Goal: Task Accomplishment & Management: Complete application form

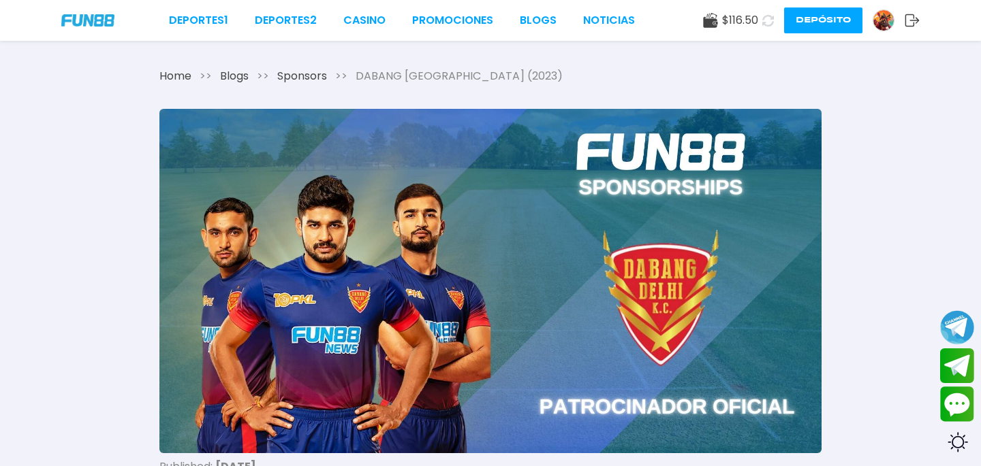
click at [404, 72] on span "DABANG DELHI (2023)" at bounding box center [458, 76] width 207 height 16
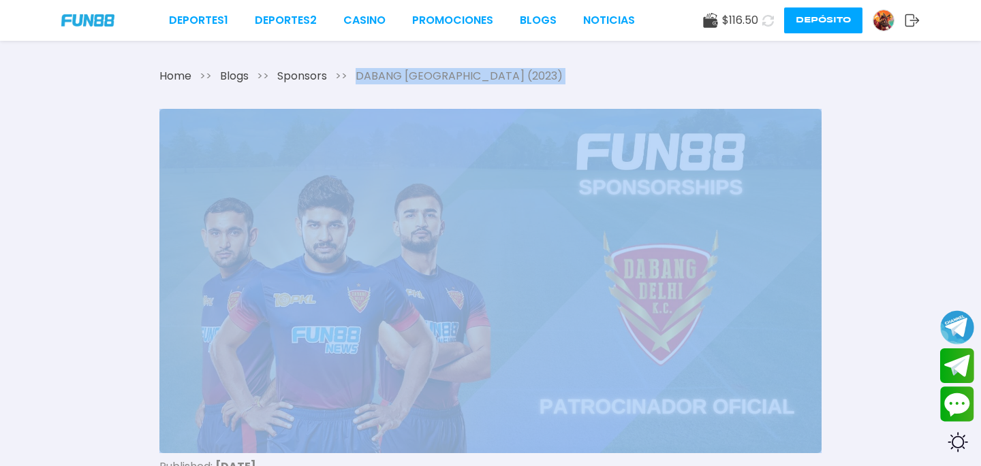
click at [404, 72] on span "DABANG [GEOGRAPHIC_DATA] (2023)" at bounding box center [458, 76] width 207 height 16
copy span "DABANG DELHI (2023)"
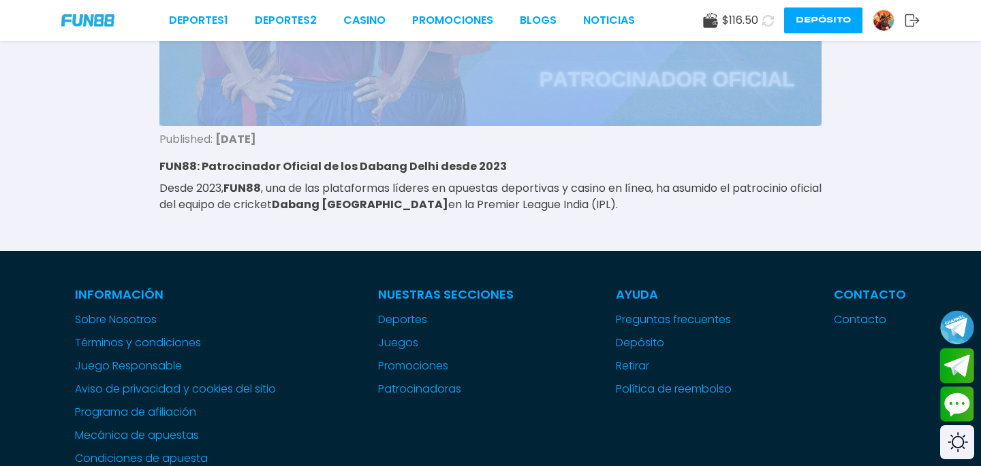
scroll to position [733, 0]
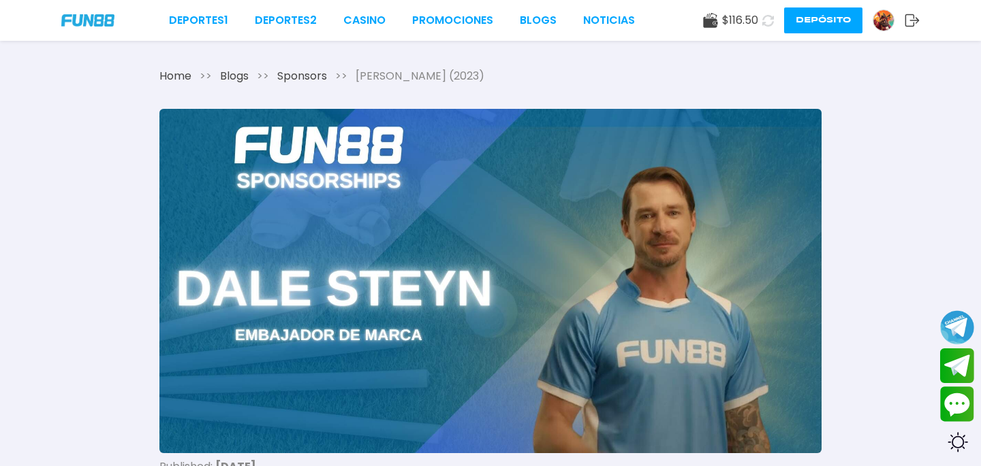
click at [404, 72] on span "DALE STEYN (2023)" at bounding box center [419, 76] width 129 height 16
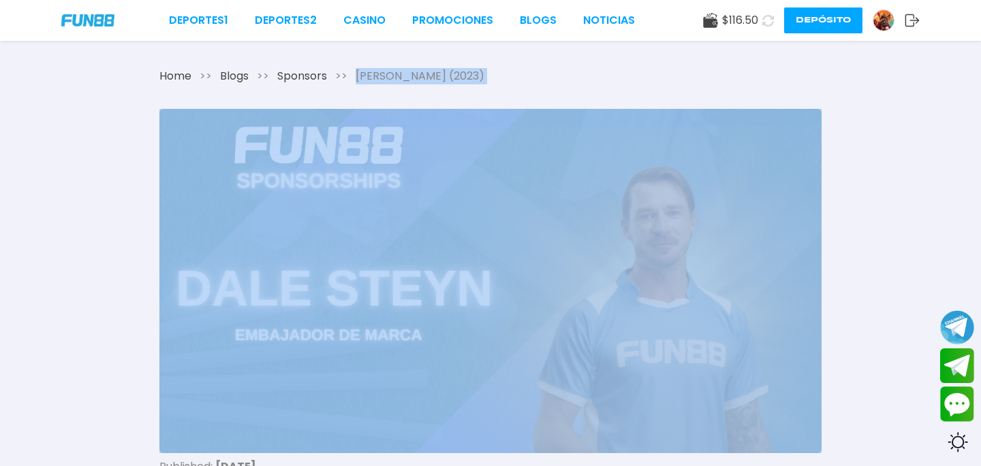
click at [404, 72] on span "[PERSON_NAME] (2023)" at bounding box center [419, 76] width 129 height 16
copy span "DALE STEYN (2023)"
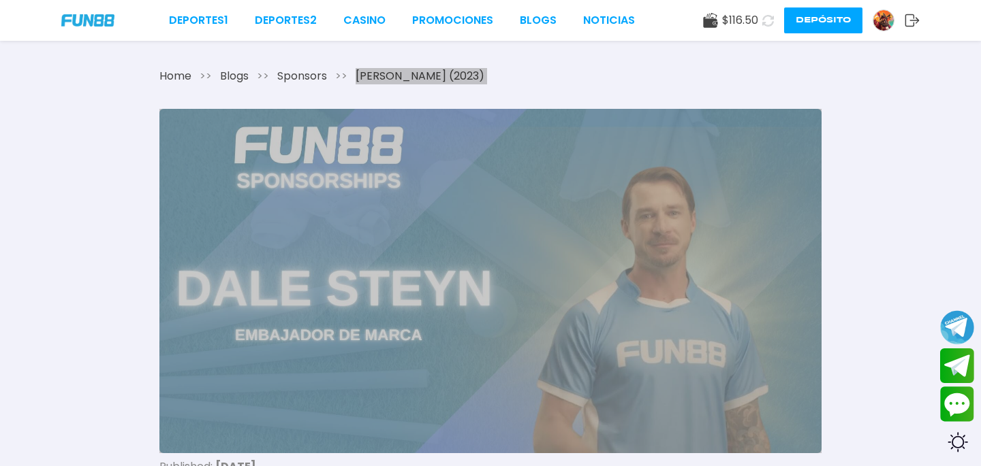
drag, startPoint x: 515, startPoint y: 278, endPoint x: 475, endPoint y: 39, distance: 242.3
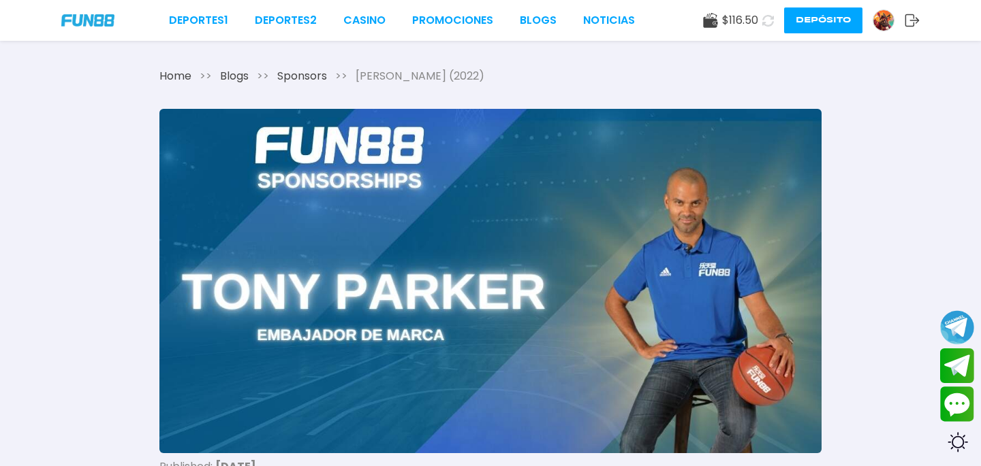
click at [396, 80] on span "[PERSON_NAME] (2022)" at bounding box center [419, 76] width 129 height 16
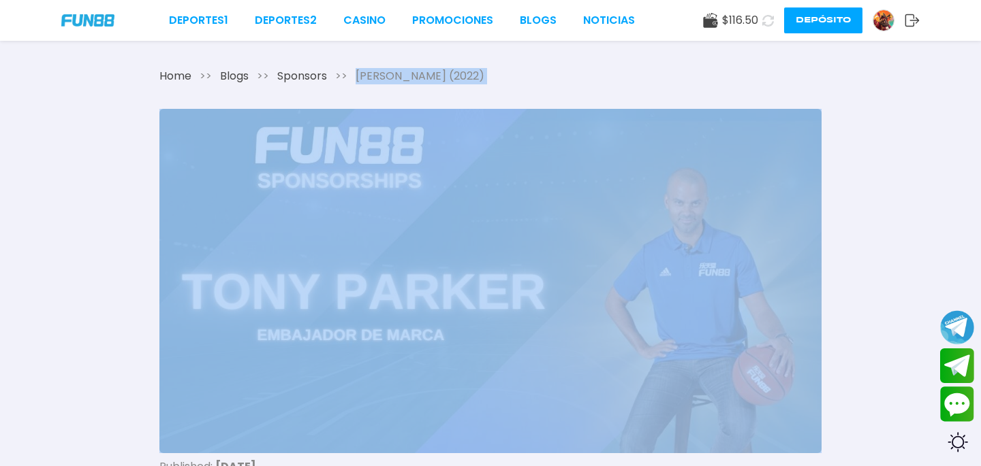
click at [396, 80] on span "[PERSON_NAME] (2022)" at bounding box center [419, 76] width 129 height 16
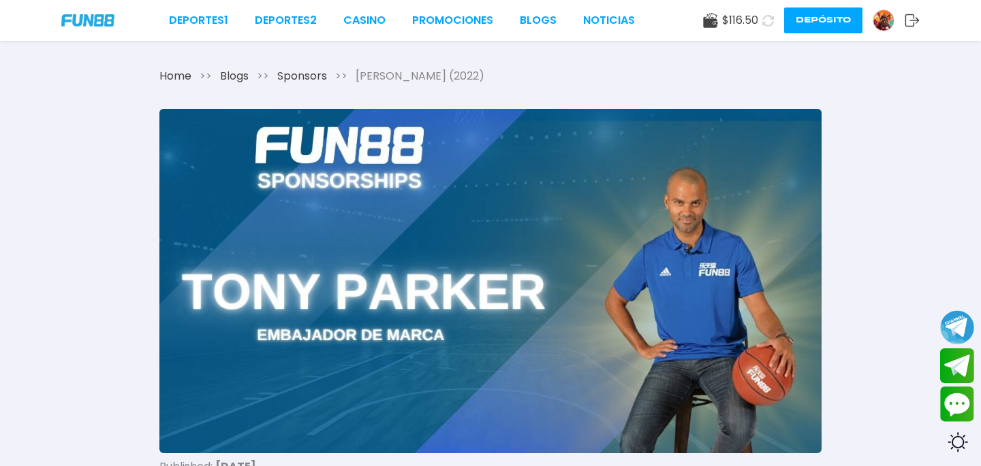
click at [402, 78] on span "[PERSON_NAME] (2022)" at bounding box center [419, 76] width 129 height 16
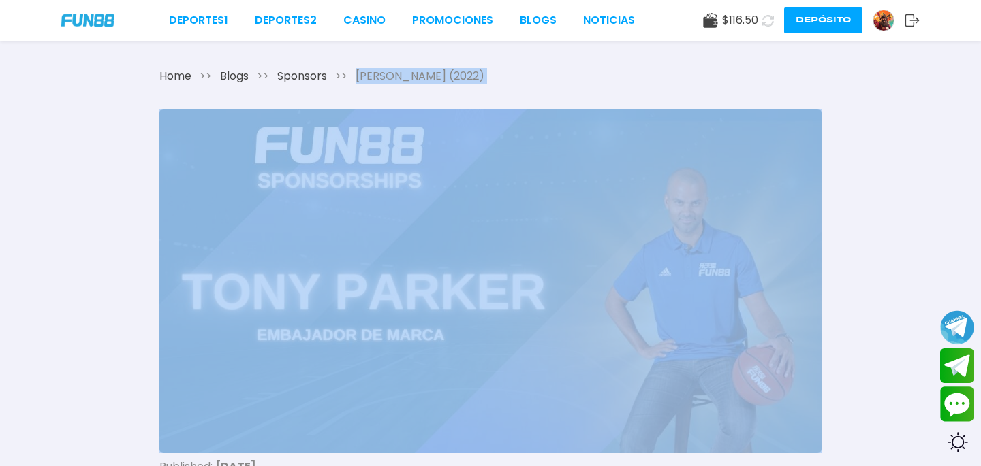
click at [402, 78] on span "[PERSON_NAME] (2022)" at bounding box center [419, 76] width 129 height 16
click at [491, 257] on img at bounding box center [490, 281] width 662 height 345
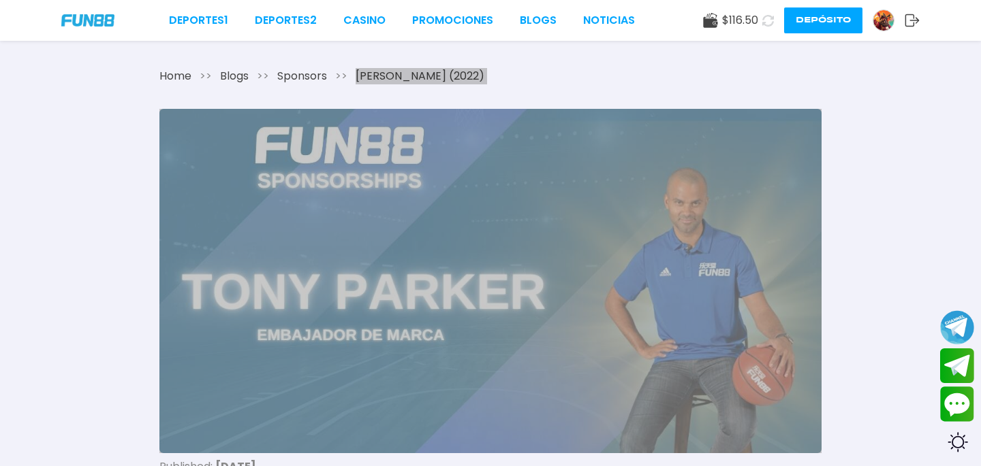
drag, startPoint x: 544, startPoint y: 300, endPoint x: 389, endPoint y: 1, distance: 336.9
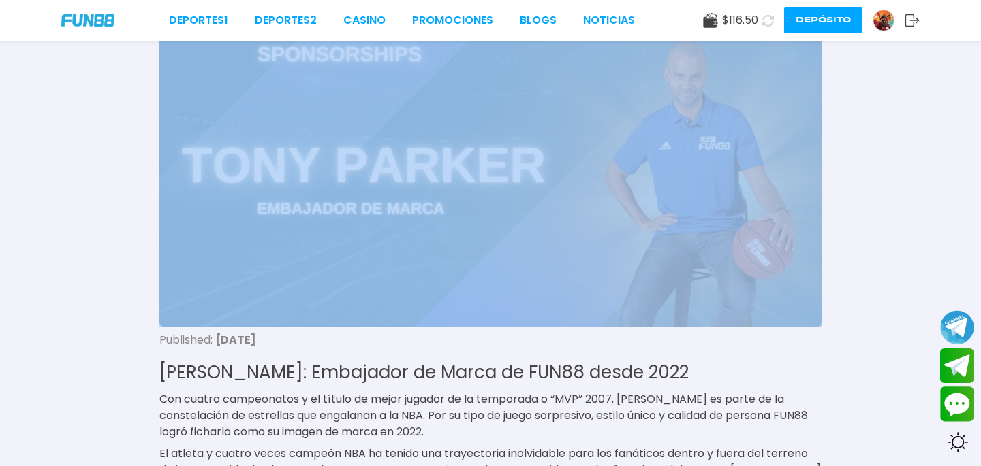
scroll to position [3, 0]
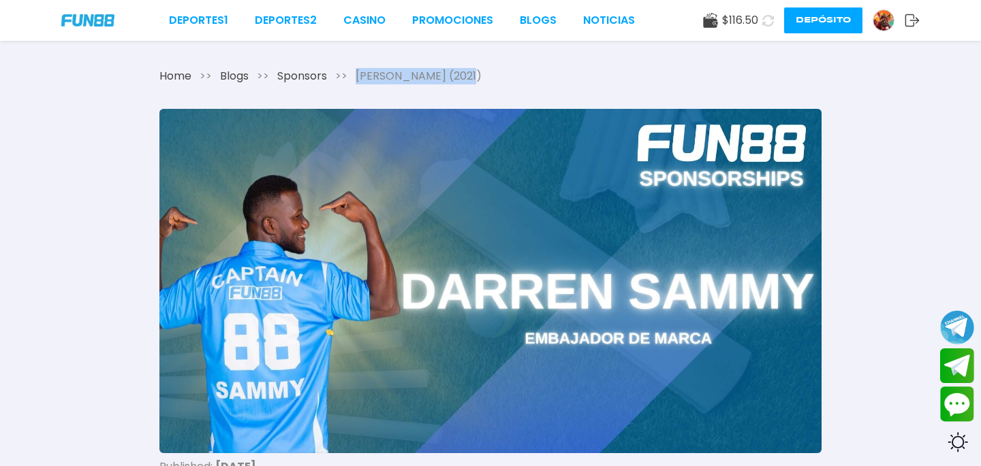
drag, startPoint x: 354, startPoint y: 69, endPoint x: 496, endPoint y: 69, distance: 142.3
click at [496, 69] on div "Home >> Blogs >> Sponsors >> [PERSON_NAME] (2021)" at bounding box center [490, 76] width 662 height 16
copy span "[PERSON_NAME] (2021)"
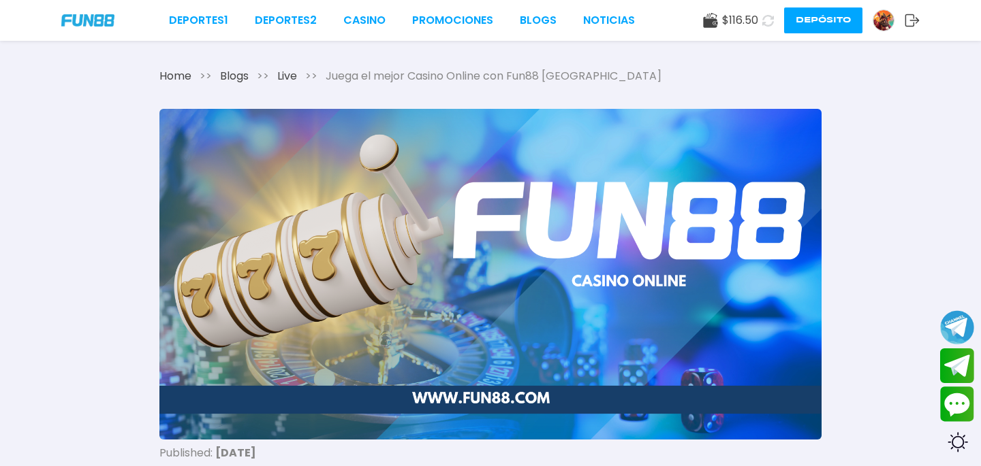
click at [434, 75] on span "Juega el mejor Casino Online con Fun88 México" at bounding box center [493, 76] width 336 height 16
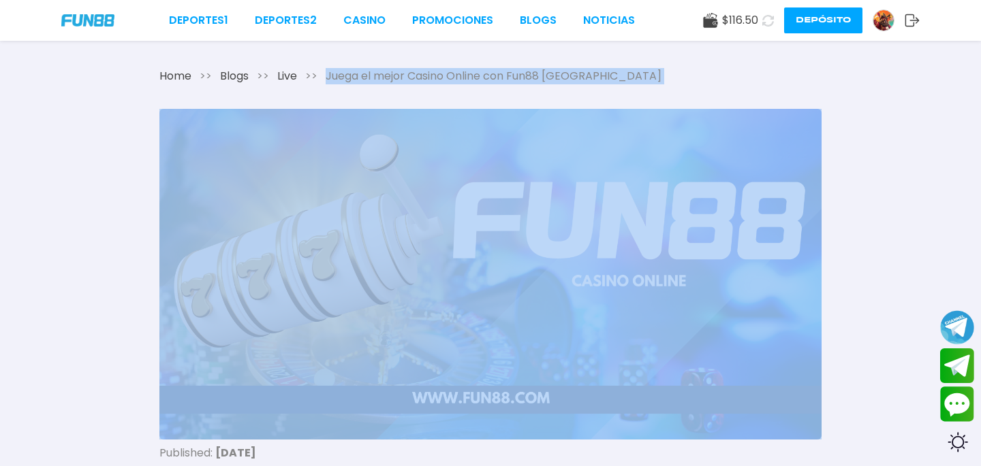
click at [434, 75] on span "Juega el mejor Casino Online con Fun88 México" at bounding box center [493, 76] width 336 height 16
copy span "Juega el mejor Casino Online con Fun88 México"
click at [495, 80] on span "Juega el mejor Casino Online con Fun88 México" at bounding box center [493, 76] width 336 height 16
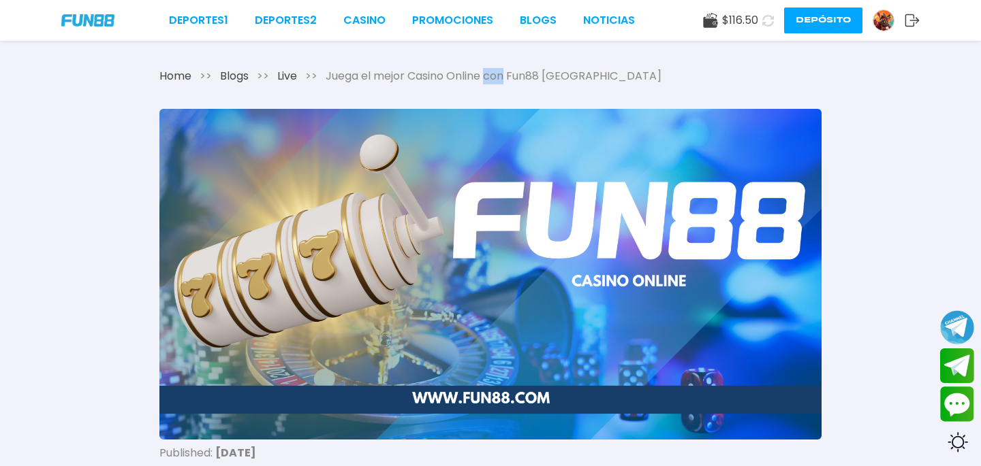
click at [495, 80] on span "Juega el mejor Casino Online con Fun88 México" at bounding box center [493, 76] width 336 height 16
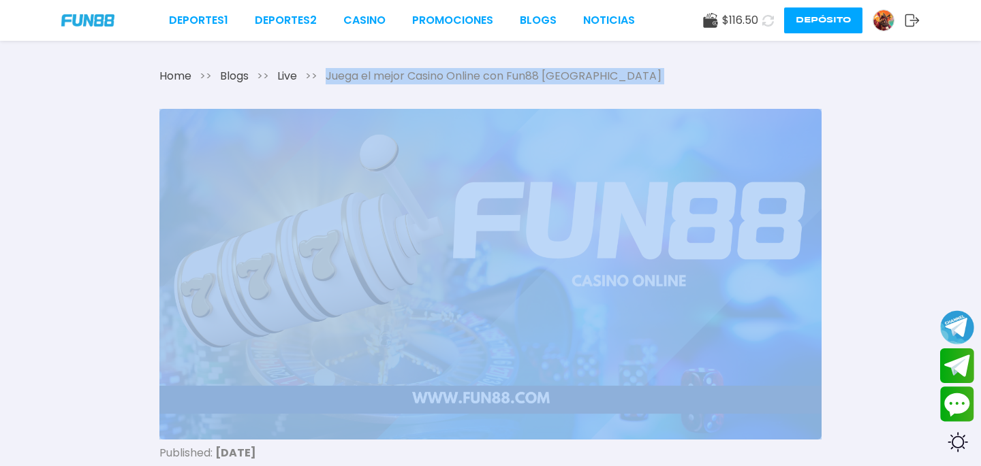
click at [495, 80] on span "Juega el mejor Casino Online con Fun88 México" at bounding box center [493, 76] width 336 height 16
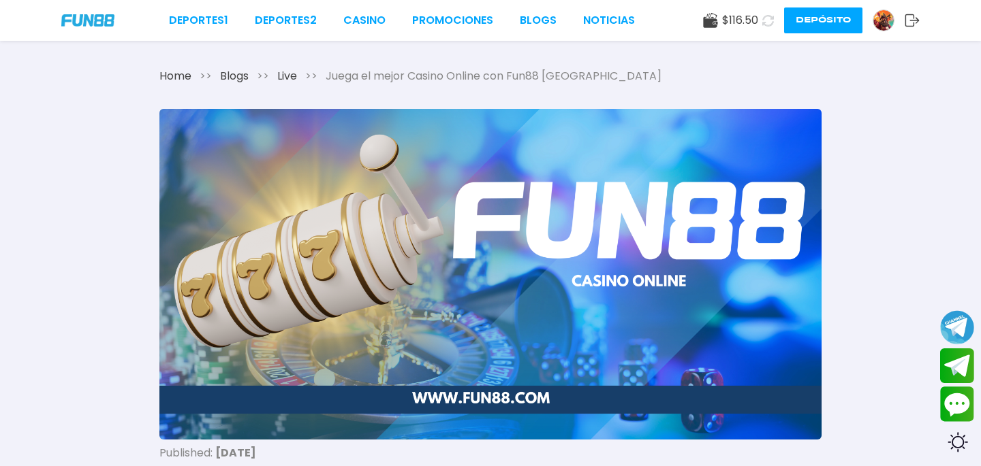
click at [432, 77] on span "Juega el mejor Casino Online con Fun88 México" at bounding box center [493, 76] width 336 height 16
click at [433, 77] on span "Juega el mejor Casino Online con Fun88 México" at bounding box center [493, 76] width 336 height 16
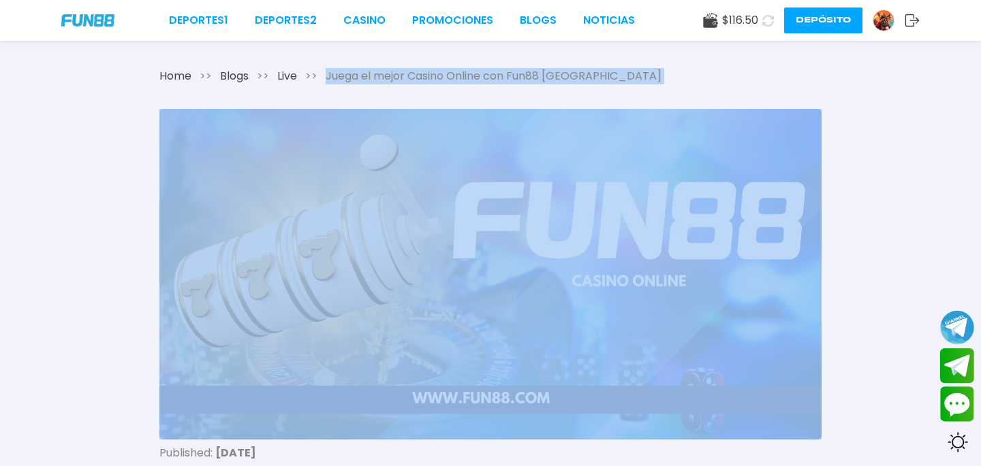
click at [433, 77] on span "Juega el mejor Casino Online con Fun88 México" at bounding box center [493, 76] width 336 height 16
copy span "Juega el mejor Casino Online con Fun88 México"
click at [615, 342] on img at bounding box center [490, 274] width 662 height 331
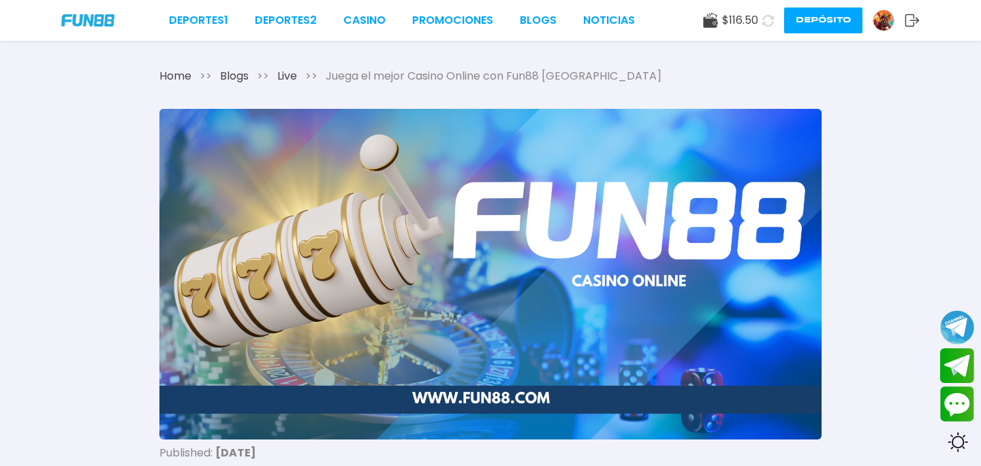
click at [720, 302] on img at bounding box center [490, 274] width 662 height 331
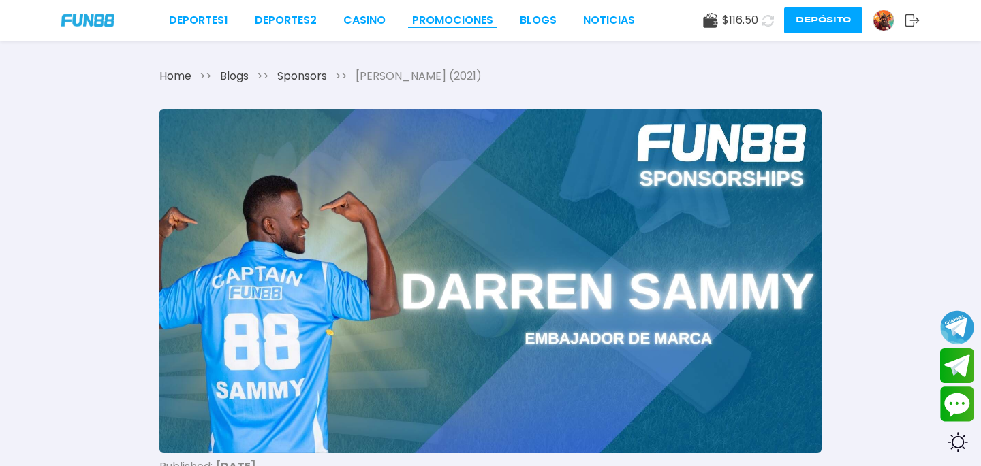
drag, startPoint x: 537, startPoint y: 217, endPoint x: 468, endPoint y: 27, distance: 201.6
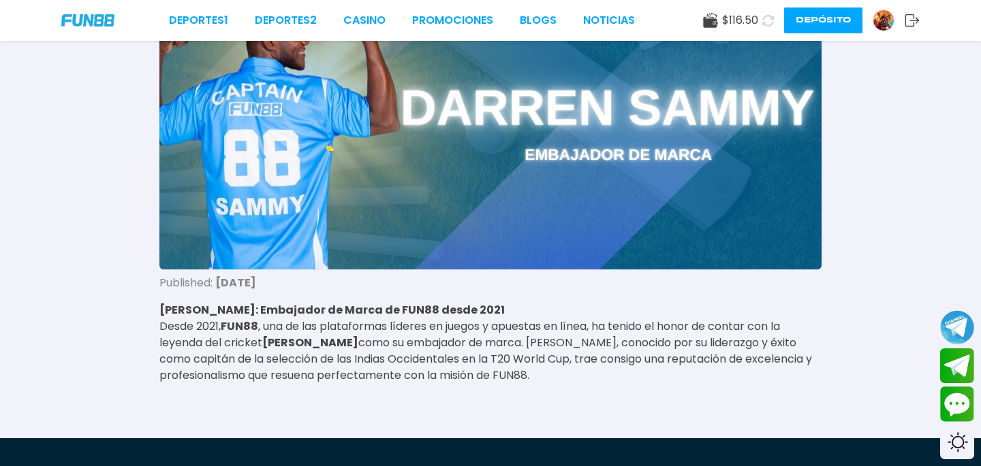
scroll to position [182, 0]
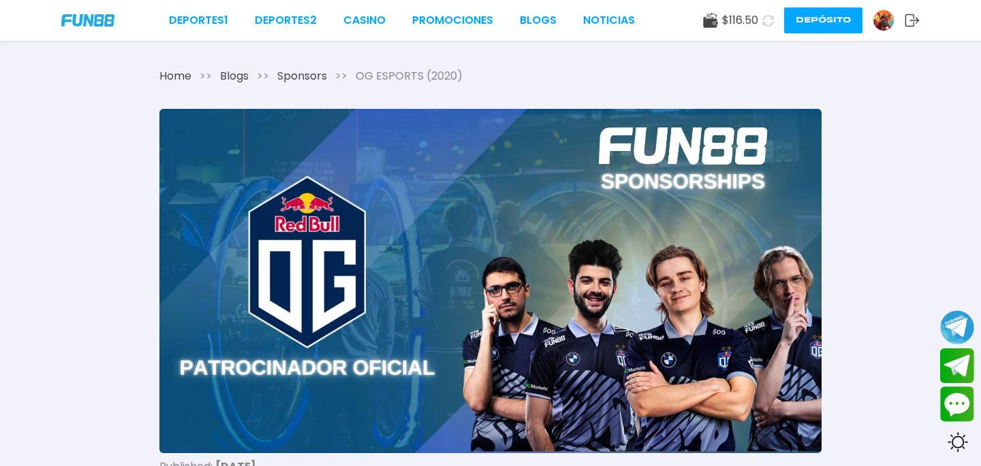
click at [404, 78] on span "OG ESPORTS (2020)" at bounding box center [408, 76] width 107 height 16
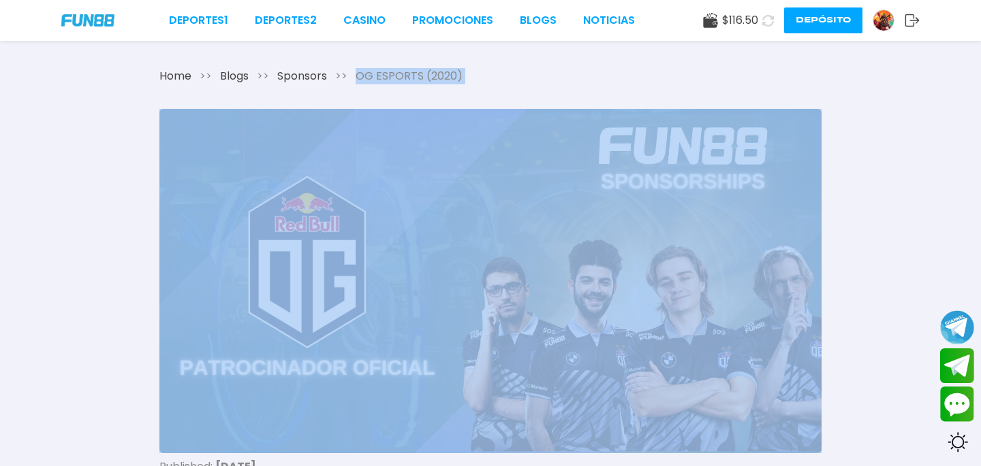
click at [404, 78] on span "OG ESPORTS (2020)" at bounding box center [408, 76] width 107 height 16
copy span "OG ESPORTS (2020)"
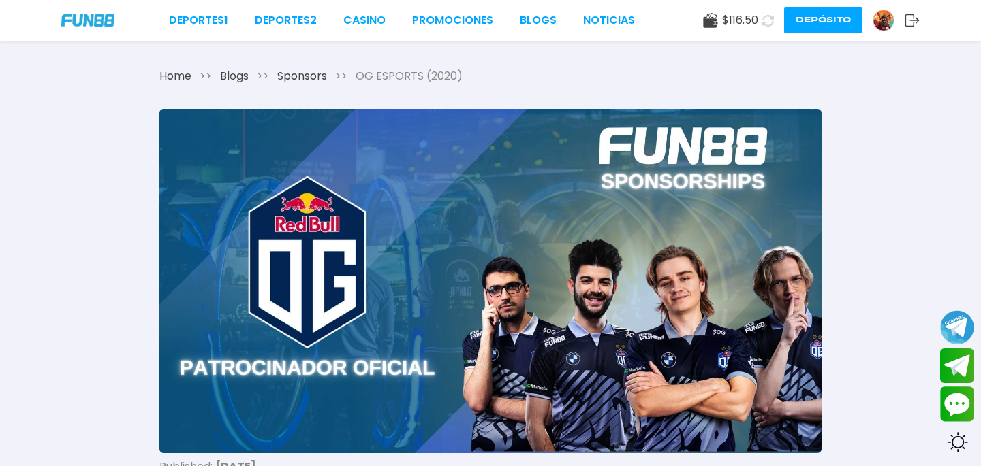
click at [411, 80] on span "OG ESPORTS (2020)" at bounding box center [408, 76] width 107 height 16
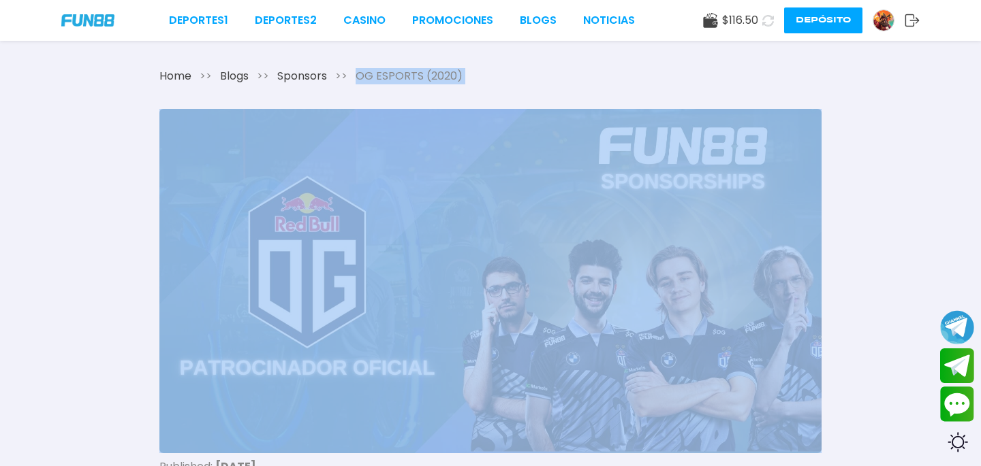
click at [411, 80] on span "OG ESPORTS (2020)" at bounding box center [408, 76] width 107 height 16
copy span "OG ESPORTS (2020)"
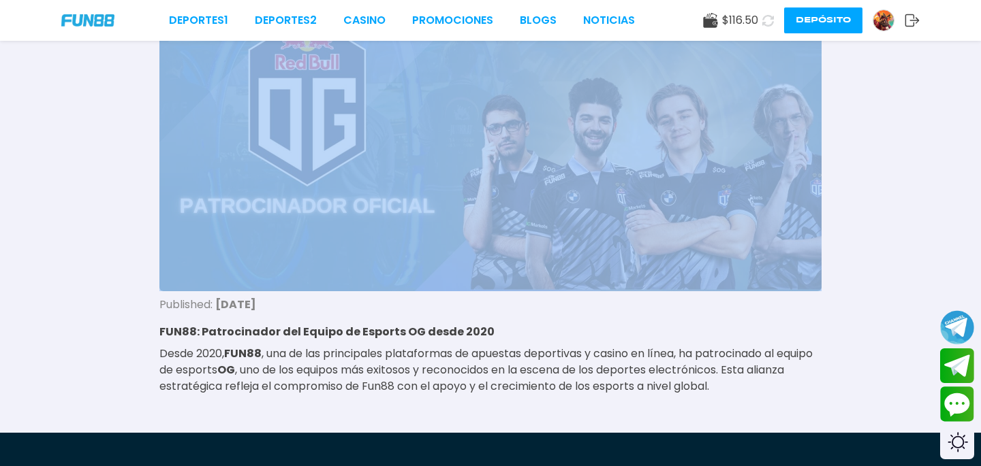
scroll to position [274, 0]
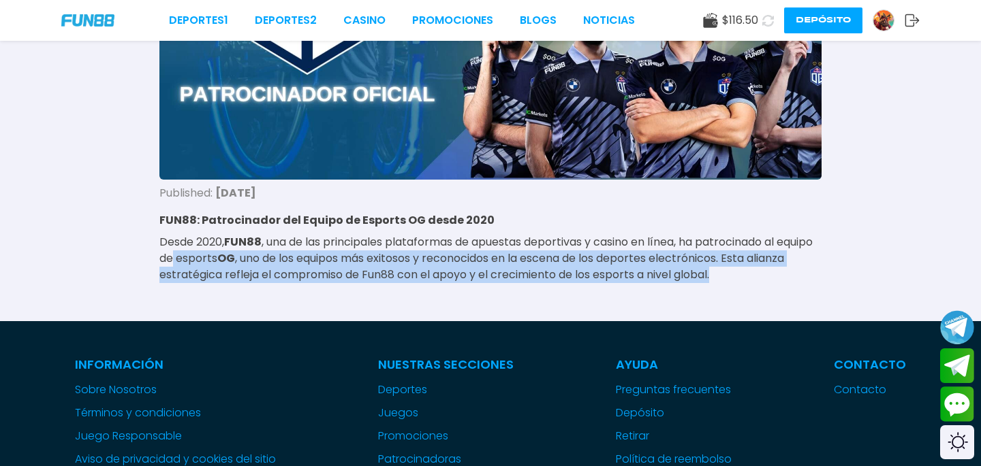
drag, startPoint x: 285, startPoint y: 258, endPoint x: 774, endPoint y: 280, distance: 490.1
click at [774, 280] on p "Desde 2020, FUN88 , una de las principales plataformas de apuestas deportivas y…" at bounding box center [490, 258] width 662 height 49
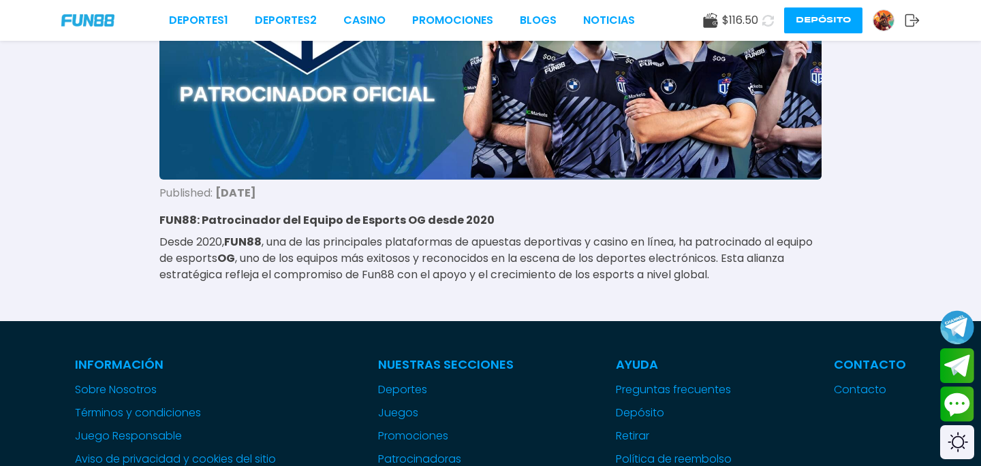
click at [473, 266] on p "Desde 2020, FUN88 , una de las principales plataformas de apuestas deportivas y…" at bounding box center [490, 258] width 662 height 49
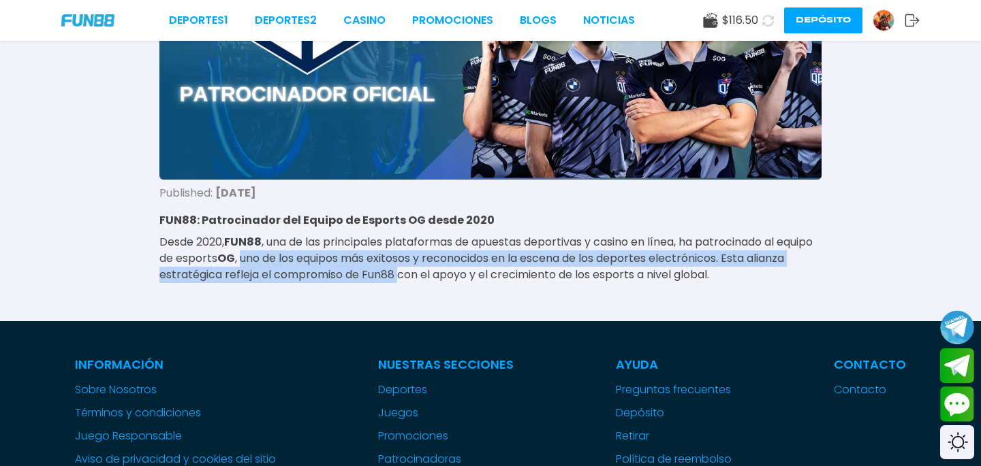
drag, startPoint x: 283, startPoint y: 258, endPoint x: 443, endPoint y: 276, distance: 161.1
click at [443, 276] on p "Desde 2020, FUN88 , una de las principales plataformas de apuestas deportivas y…" at bounding box center [490, 258] width 662 height 49
copy p "uno de los equipos más exitosos y reconocidos en la escena de los deportes elec…"
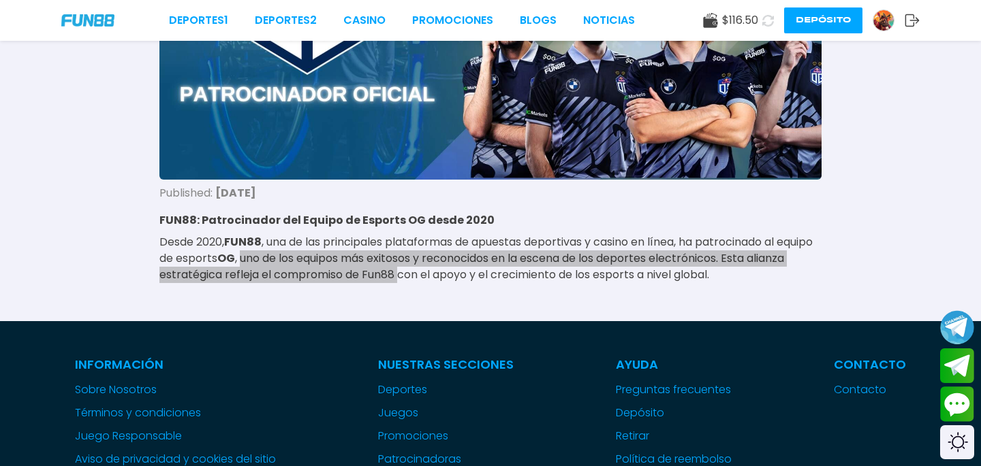
click at [0, 0] on div "Deportes 1 Deportes 2 CASINO Promociones BLOGS NOTICIAS $ 116.50 Depósito Home …" at bounding box center [490, 366] width 981 height 1280
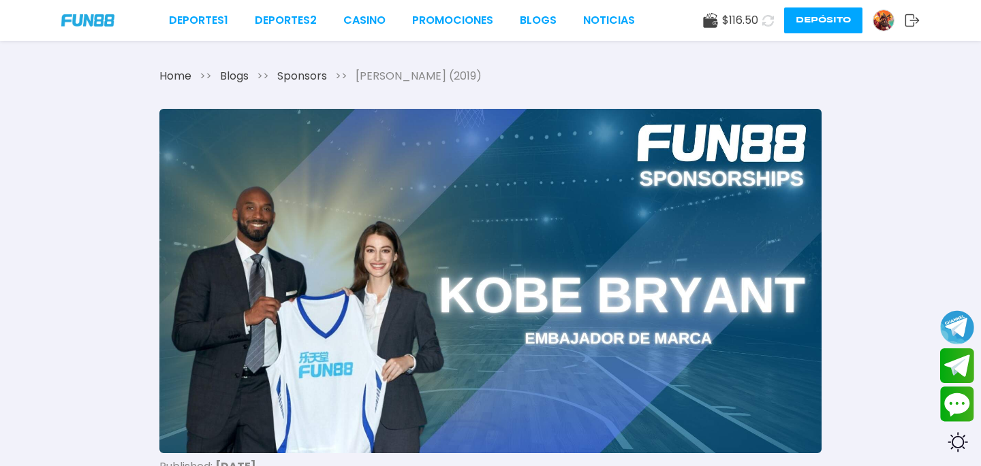
click at [402, 69] on span "[PERSON_NAME] (2019)" at bounding box center [418, 76] width 126 height 16
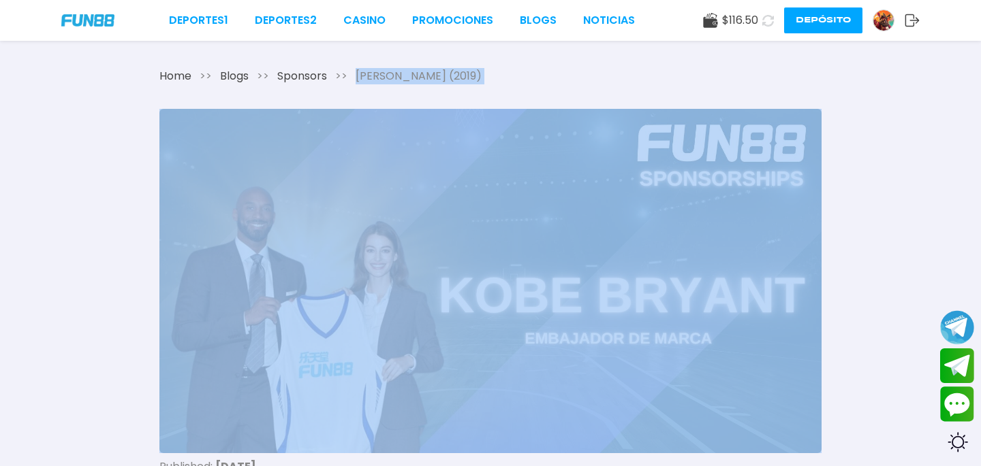
click at [402, 69] on span "[PERSON_NAME] (2019)" at bounding box center [418, 76] width 126 height 16
copy span "KOBE BRYANT (2019)"
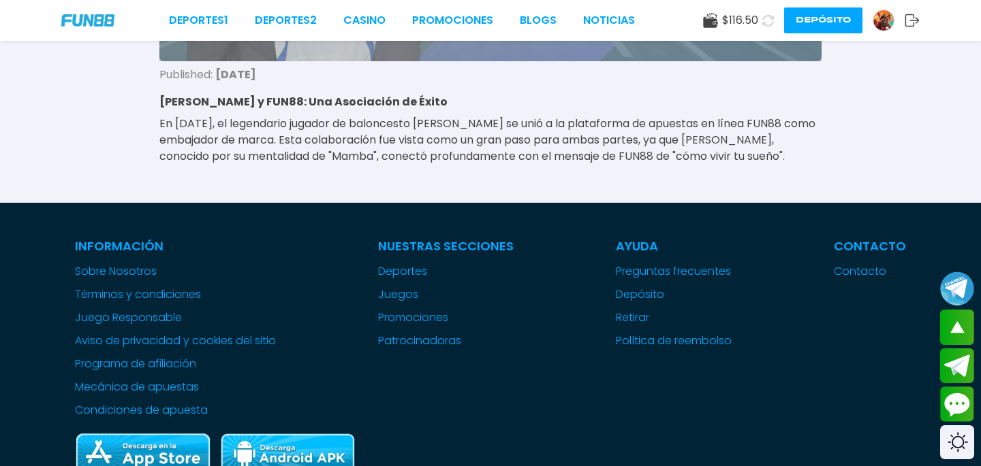
scroll to position [309, 0]
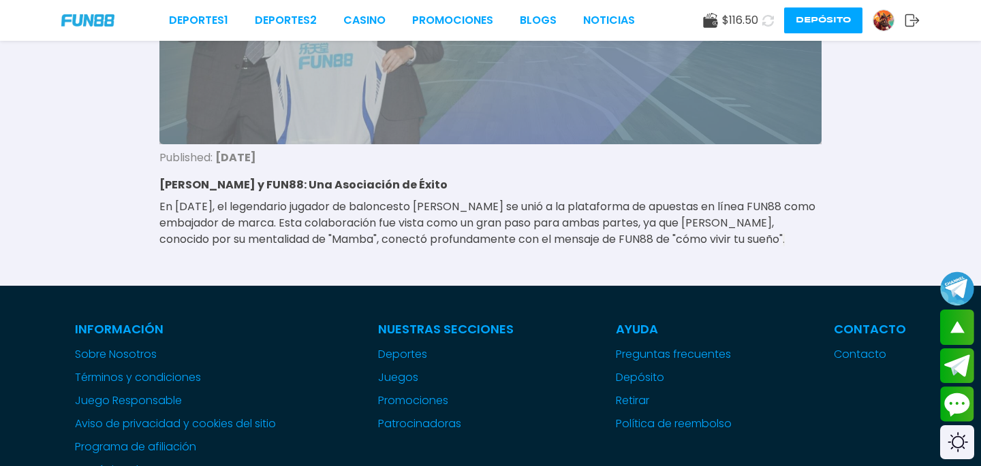
click at [0, 0] on div "Deportes 1 Deportes 2 CASINO Promociones BLOGS NOTICIAS $ 116.50 Depósito Home …" at bounding box center [490, 328] width 981 height 1275
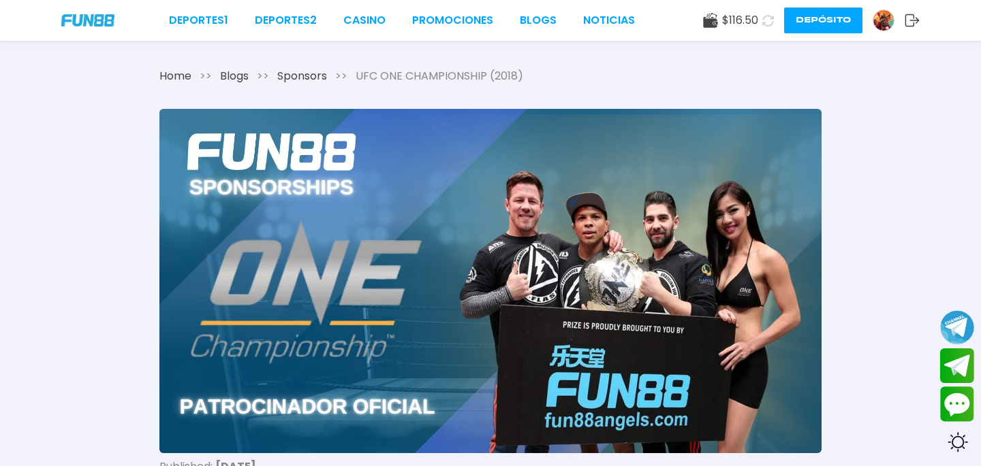
drag, startPoint x: 515, startPoint y: 231, endPoint x: 304, endPoint y: 29, distance: 291.9
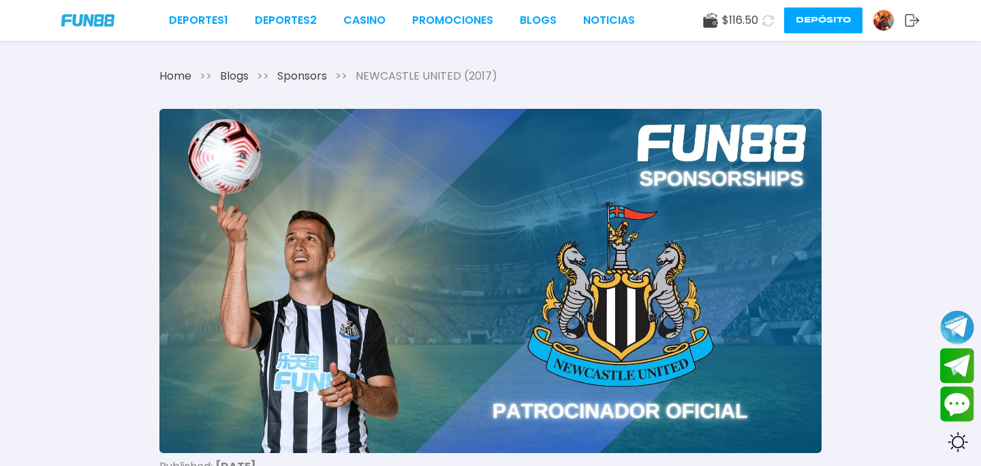
click at [410, 78] on span "NEWCASTLE UNITED (2017)" at bounding box center [426, 76] width 142 height 16
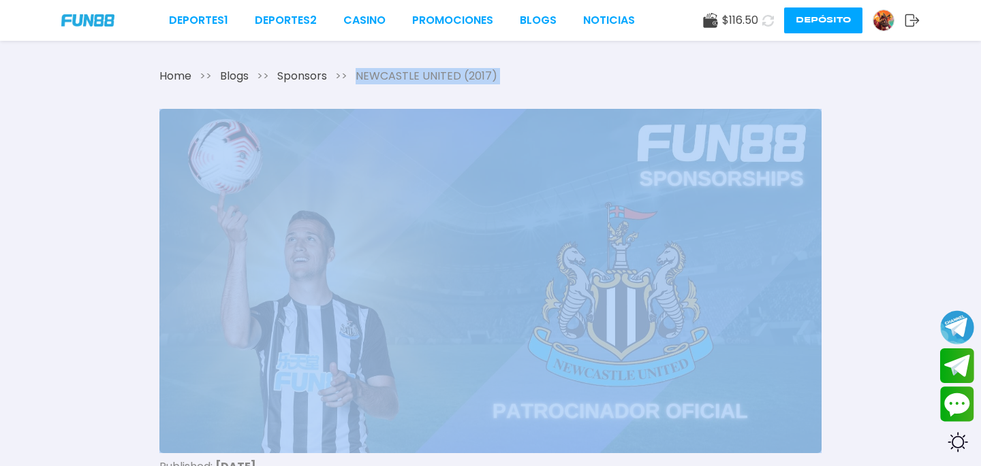
click at [410, 78] on span "NEWCASTLE UNITED (2017)" at bounding box center [426, 76] width 142 height 16
copy span "NEWCASTLE UNITED (2017)"
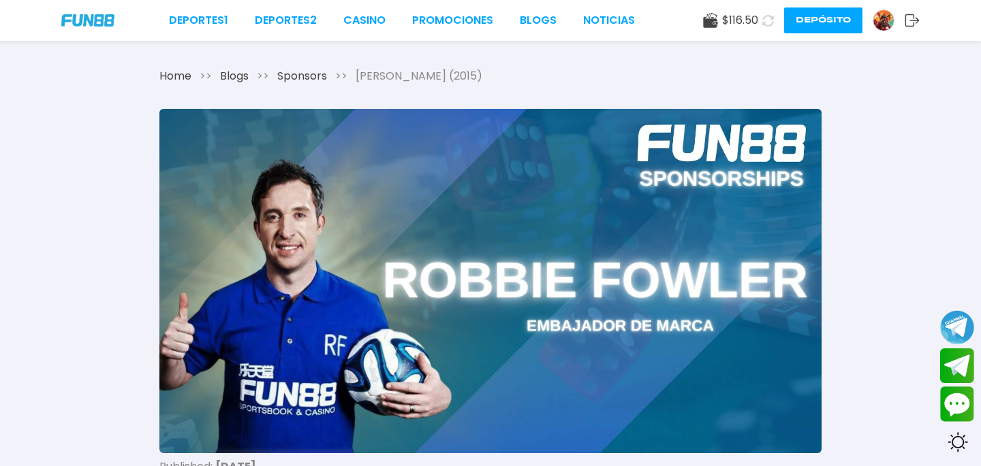
click at [427, 70] on span "[PERSON_NAME] (2015)" at bounding box center [418, 76] width 127 height 16
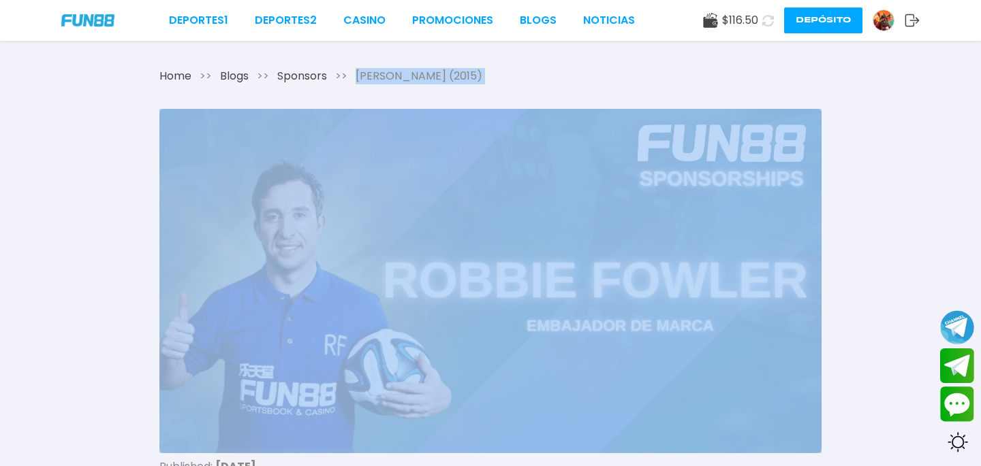
click at [427, 70] on span "[PERSON_NAME] (2015)" at bounding box center [418, 76] width 127 height 16
click at [427, 70] on span "ROBBIE FOWLER (2015)" at bounding box center [418, 76] width 127 height 16
copy span "ROBBIE FOWLER (2015)"
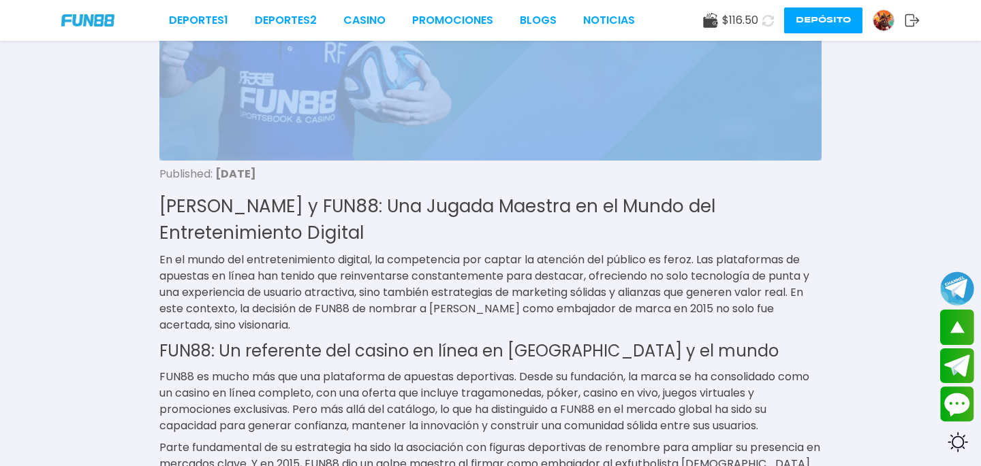
scroll to position [291, 0]
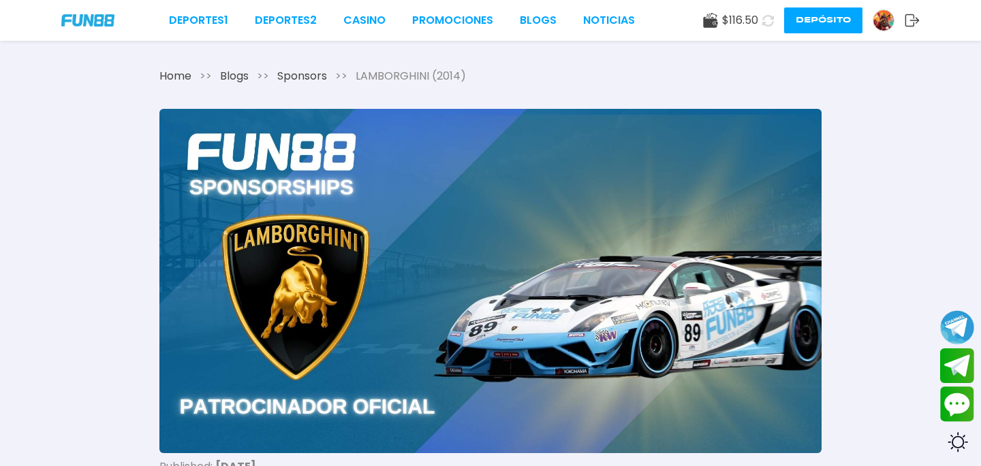
drag, startPoint x: 483, startPoint y: 255, endPoint x: 327, endPoint y: 2, distance: 296.9
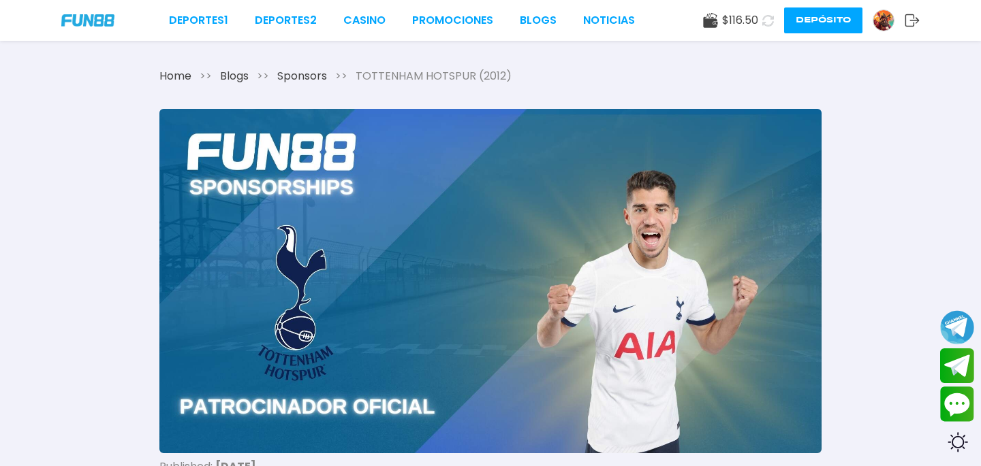
drag, startPoint x: 504, startPoint y: 265, endPoint x: 344, endPoint y: 6, distance: 304.2
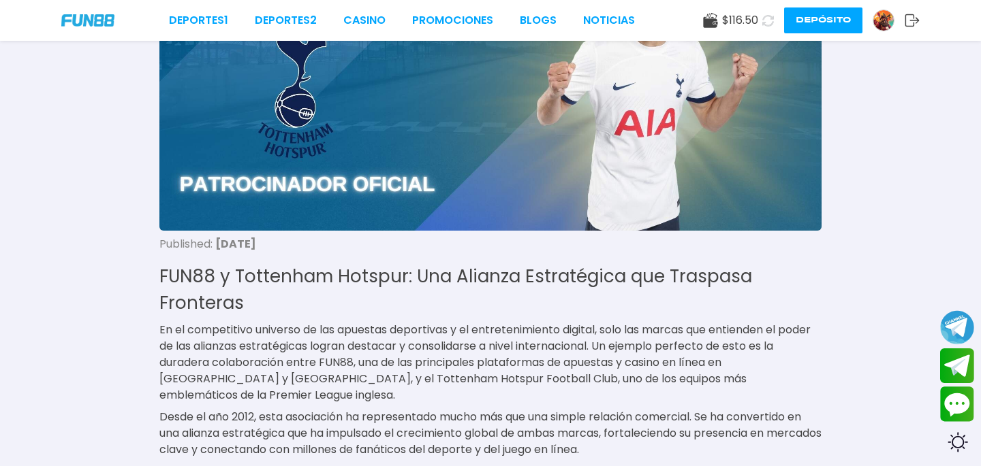
scroll to position [323, 0]
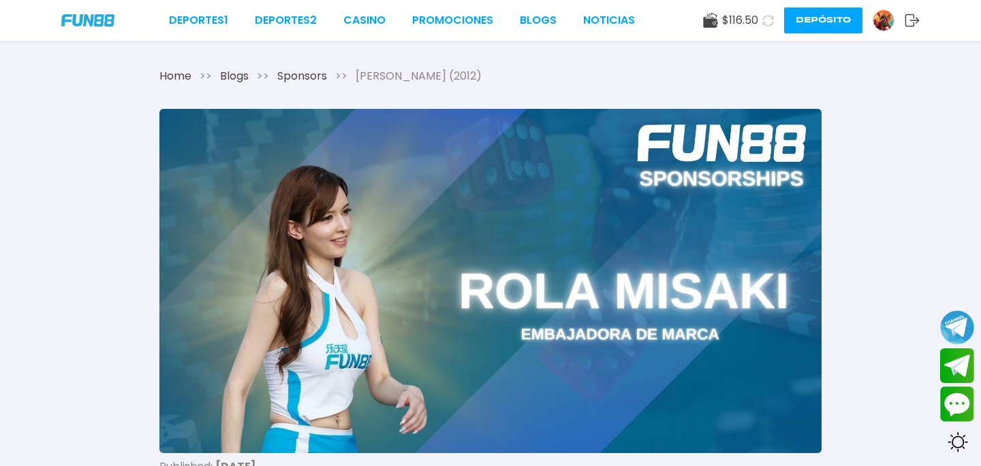
click at [398, 74] on span "[PERSON_NAME] (2012)" at bounding box center [418, 76] width 126 height 16
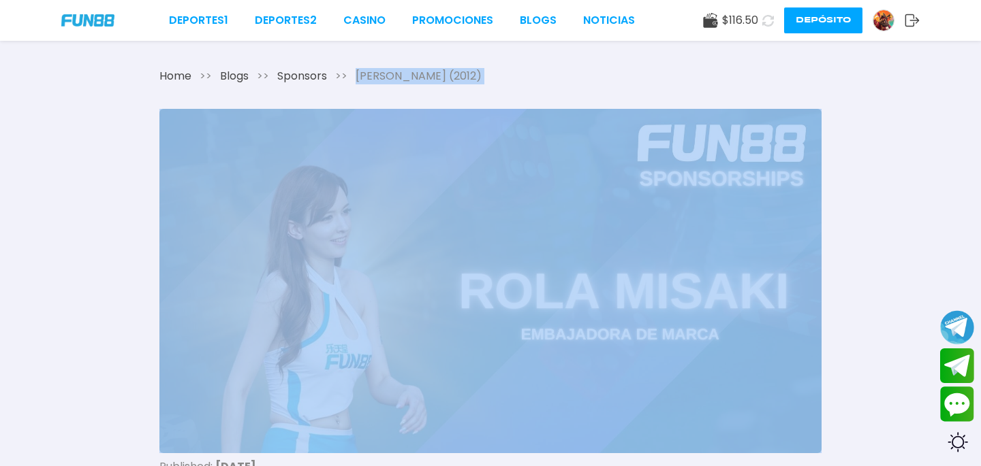
click at [398, 74] on span "[PERSON_NAME] (2012)" at bounding box center [418, 76] width 126 height 16
copy span "[PERSON_NAME] (2012)"
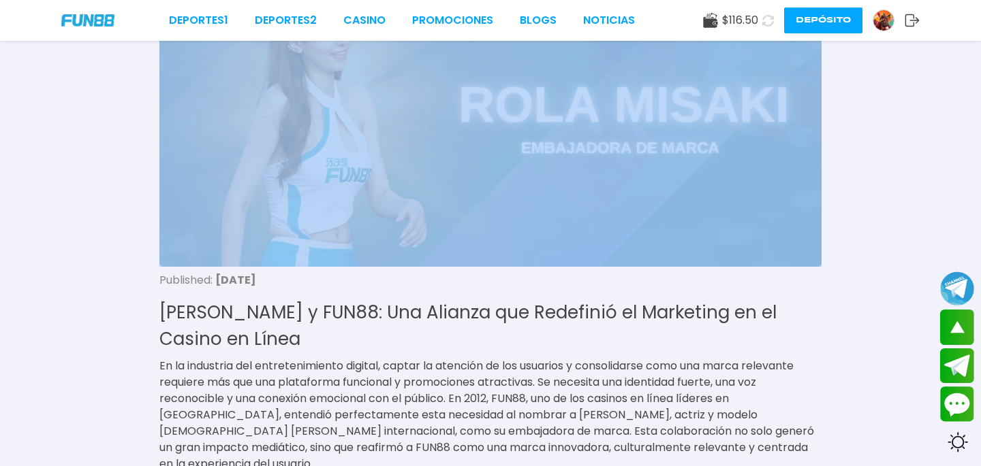
scroll to position [144, 0]
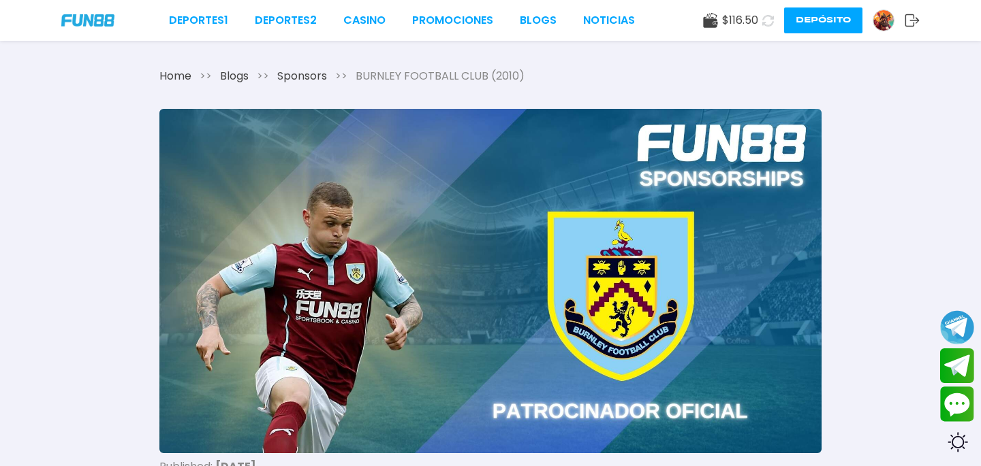
drag, startPoint x: 0, startPoint y: 0, endPoint x: 400, endPoint y: 32, distance: 401.7
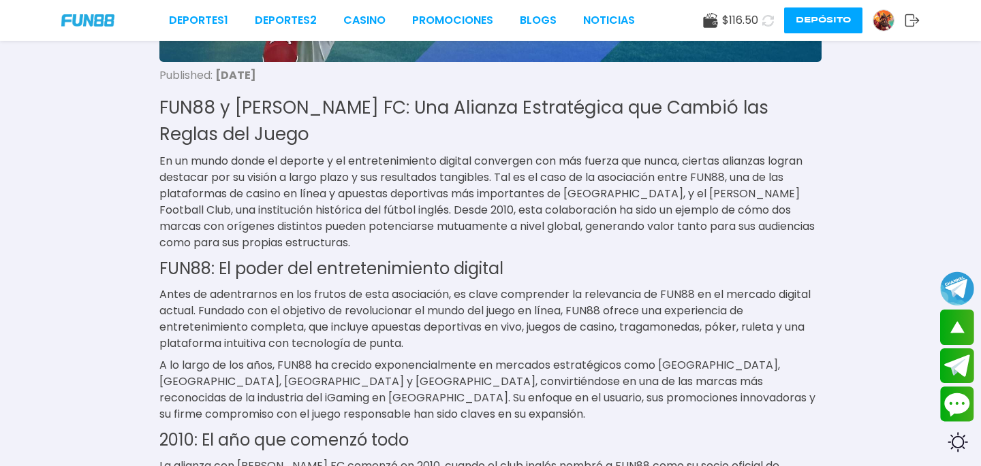
scroll to position [390, 0]
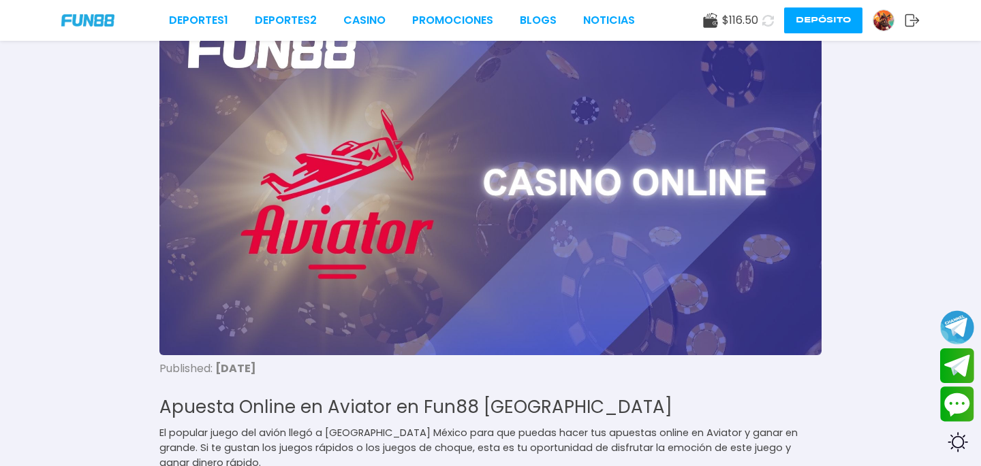
scroll to position [117, 0]
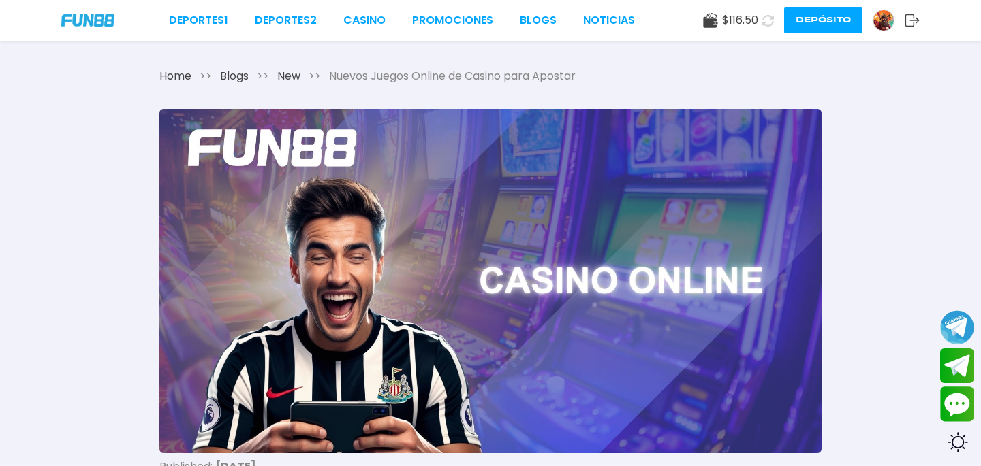
drag, startPoint x: 427, startPoint y: 240, endPoint x: 334, endPoint y: 3, distance: 254.4
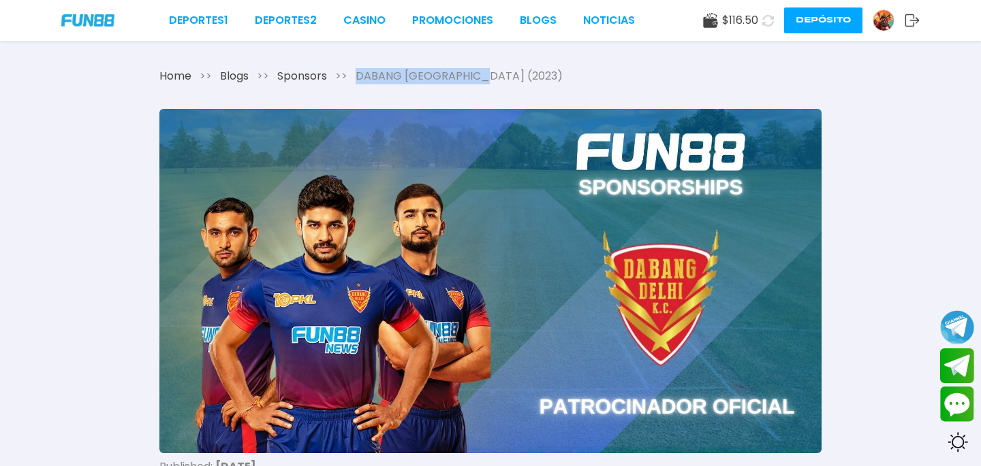
drag, startPoint x: 352, startPoint y: 76, endPoint x: 591, endPoint y: 76, distance: 239.0
click at [591, 76] on div "Home >> Blogs >> Sponsors >> [GEOGRAPHIC_DATA] (2023)" at bounding box center [490, 76] width 662 height 16
copy span "DABANG [GEOGRAPHIC_DATA] (2023)"
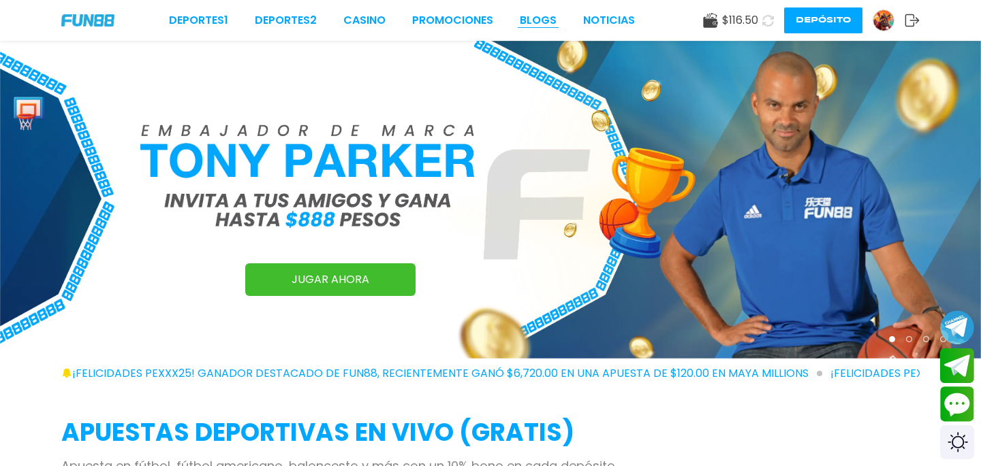
click at [550, 20] on link "BLOGS" at bounding box center [538, 20] width 37 height 16
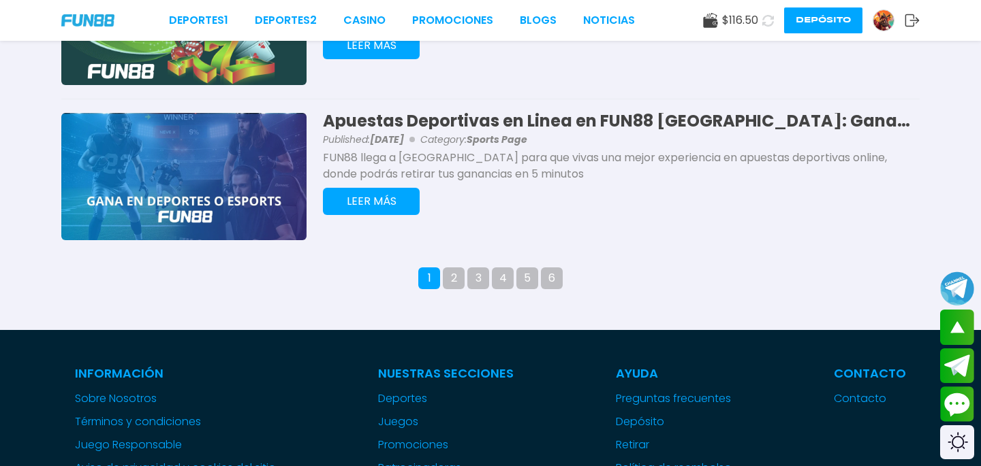
scroll to position [1376, 0]
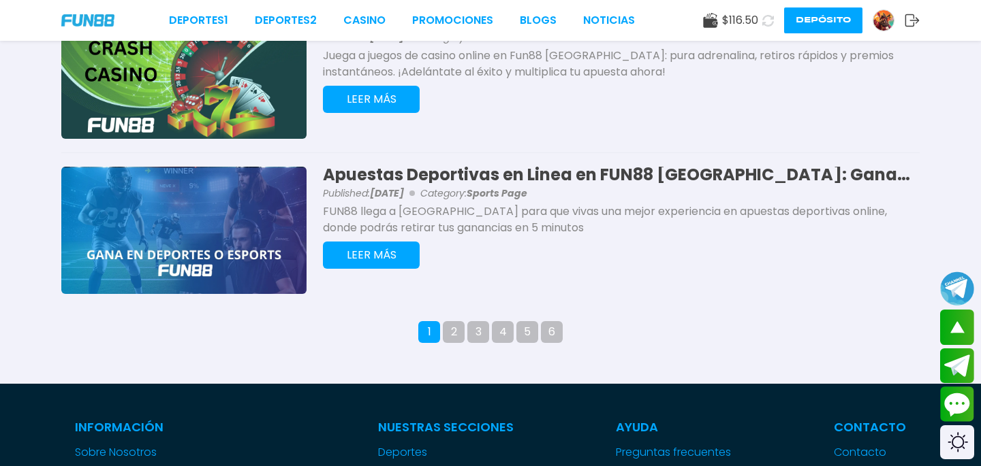
click at [384, 255] on button "LEER MÁS" at bounding box center [371, 255] width 97 height 27
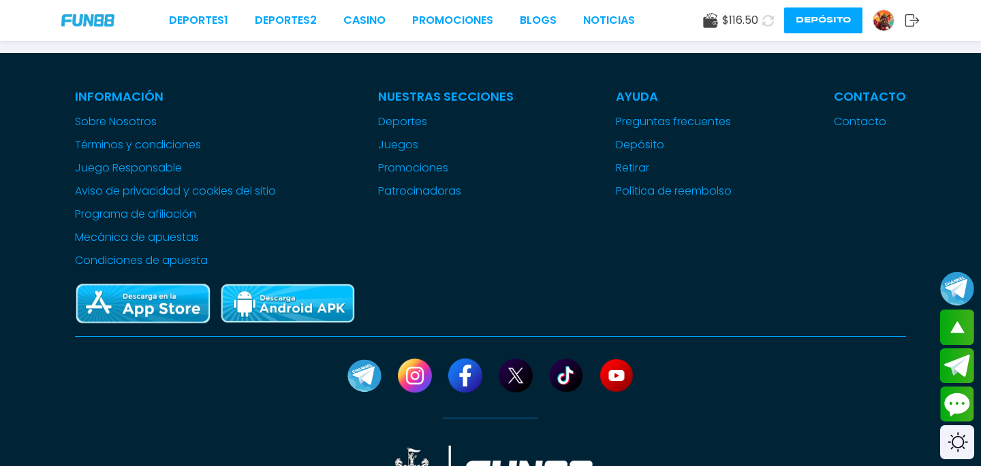
scroll to position [2800, 0]
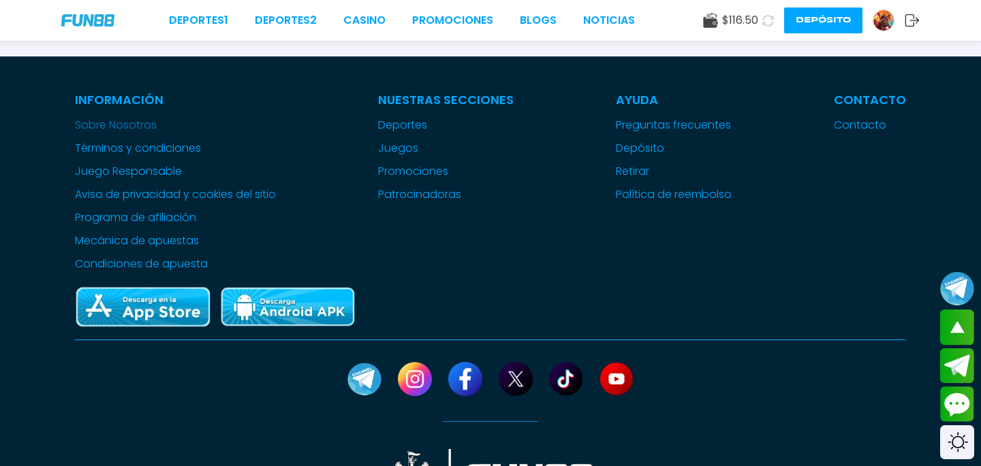
click at [135, 117] on link "Sobre Nosotros" at bounding box center [175, 125] width 201 height 16
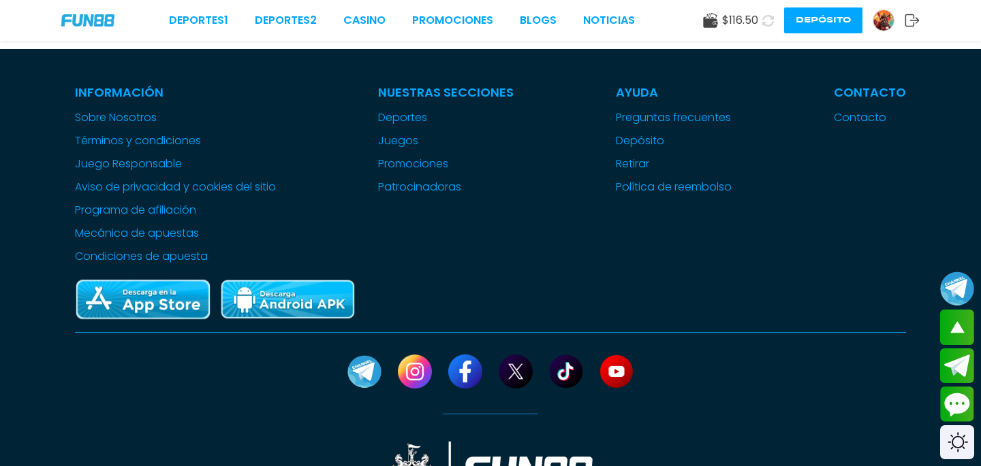
scroll to position [202, 0]
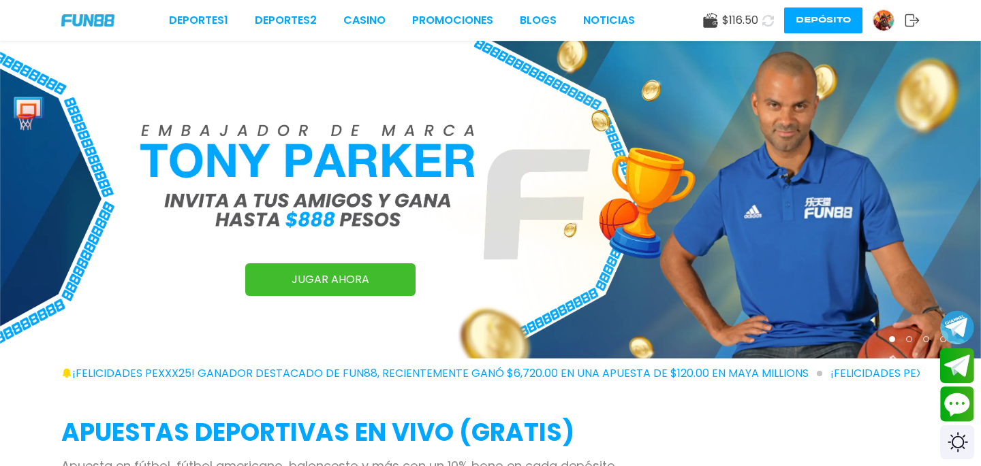
click at [909, 27] on div "$ 116.50 Depósito" at bounding box center [811, 20] width 217 height 26
click at [909, 18] on icon at bounding box center [911, 21] width 15 height 14
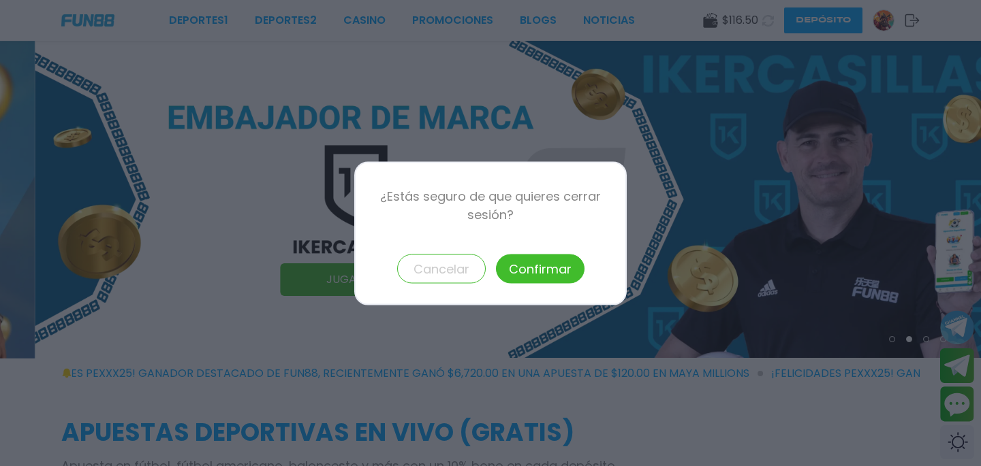
click at [542, 276] on button "Confirmar" at bounding box center [540, 268] width 89 height 29
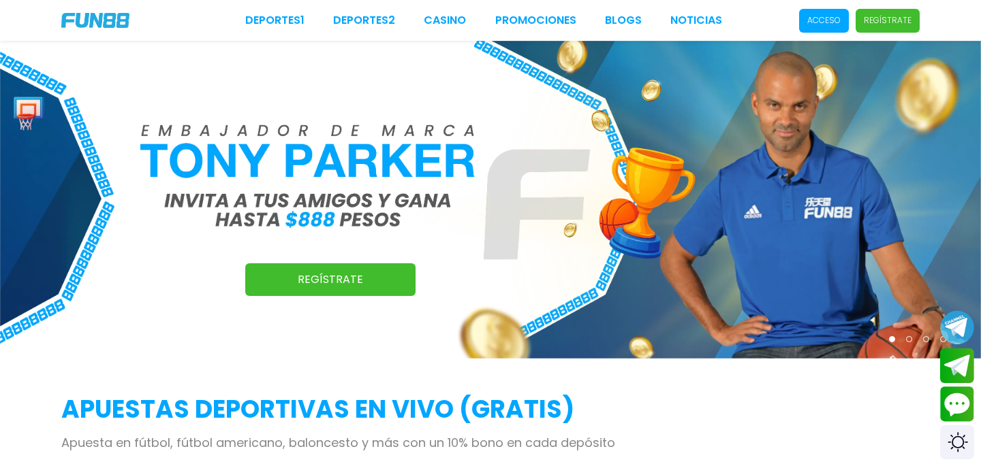
click at [900, 26] on p "Regístrate" at bounding box center [887, 20] width 48 height 12
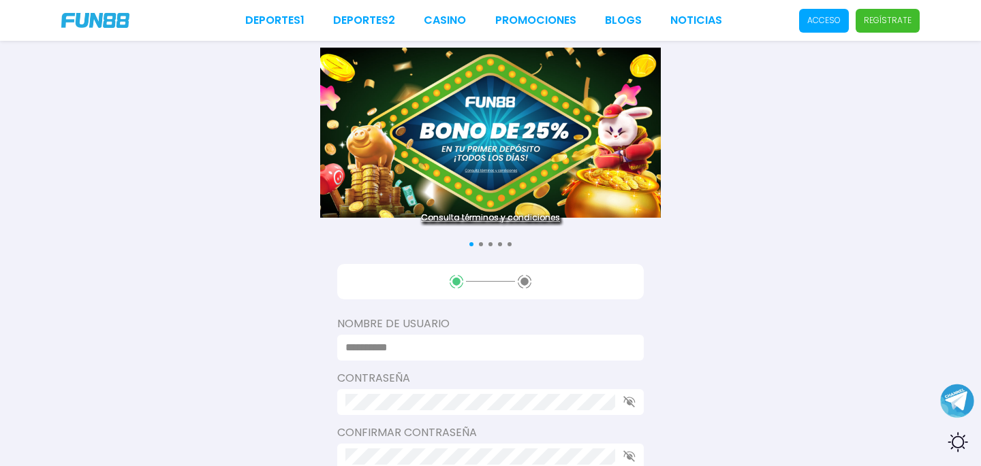
type input "**********"
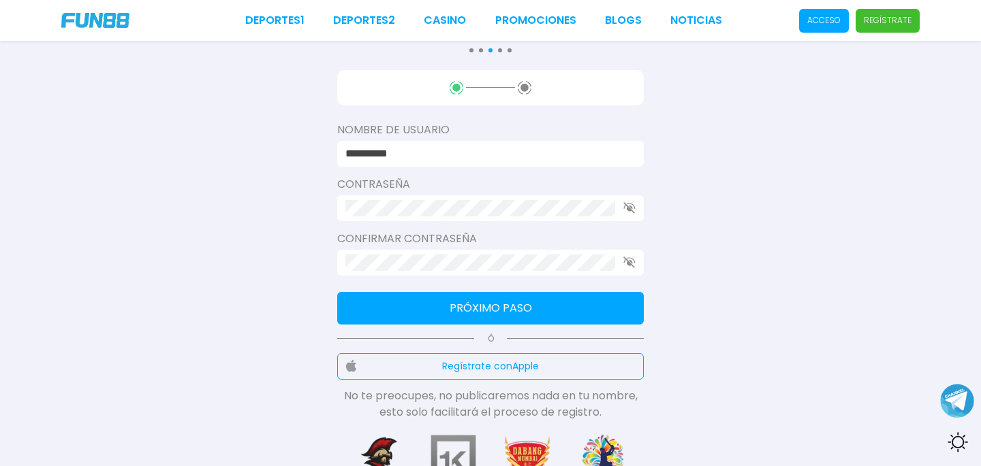
scroll to position [191, 0]
